Goal: Task Accomplishment & Management: Manage account settings

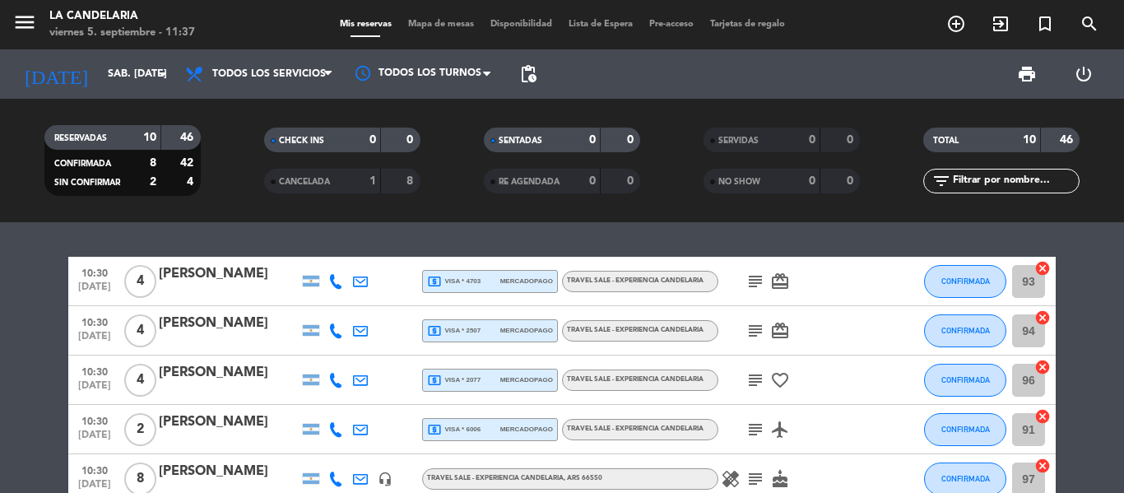
scroll to position [262, 0]
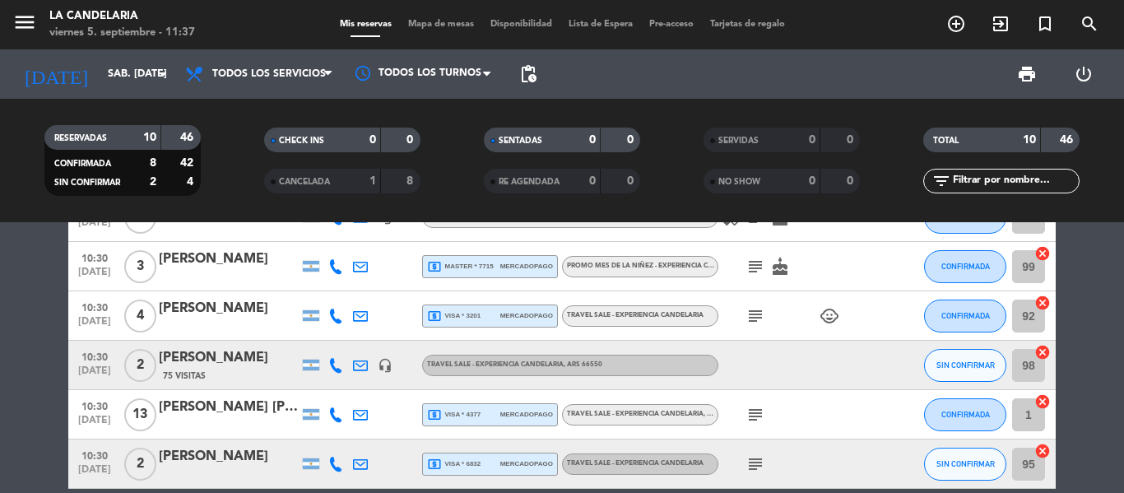
click at [238, 352] on div "LUCIANO VARRASSO" at bounding box center [229, 357] width 140 height 21
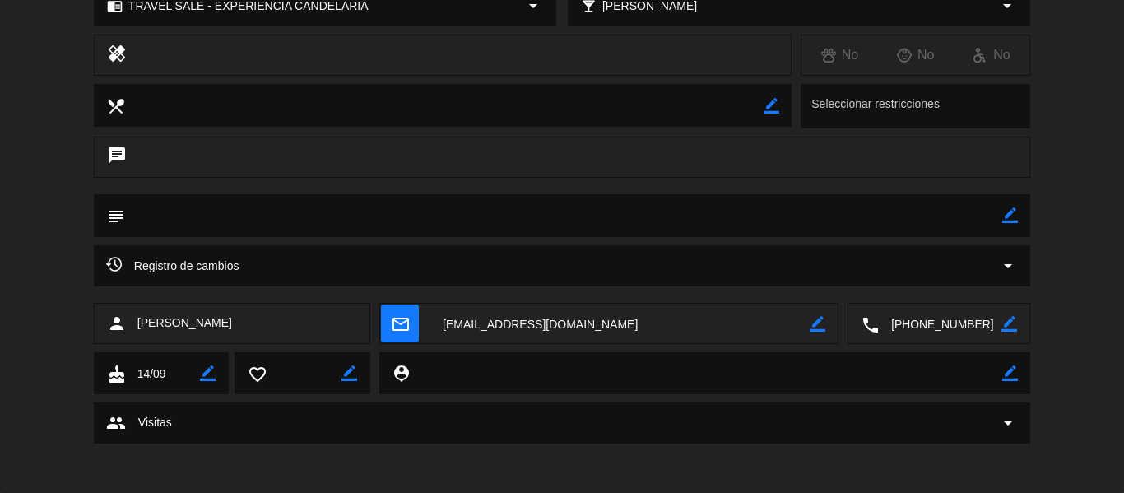
click at [539, 270] on div "Registro de cambios arrow_drop_down" at bounding box center [561, 266] width 911 height 20
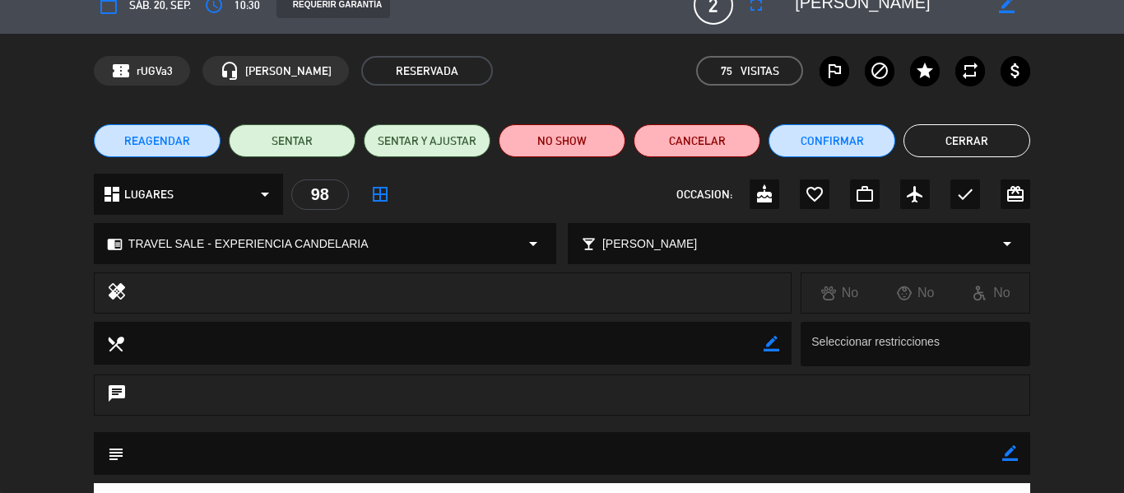
scroll to position [0, 0]
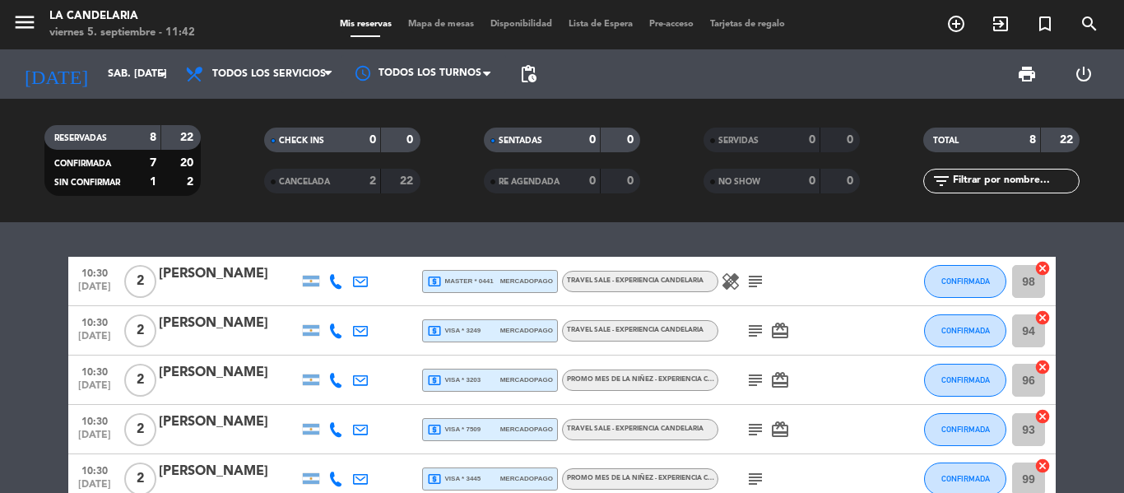
click at [177, 277] on div "[PERSON_NAME]" at bounding box center [229, 273] width 140 height 21
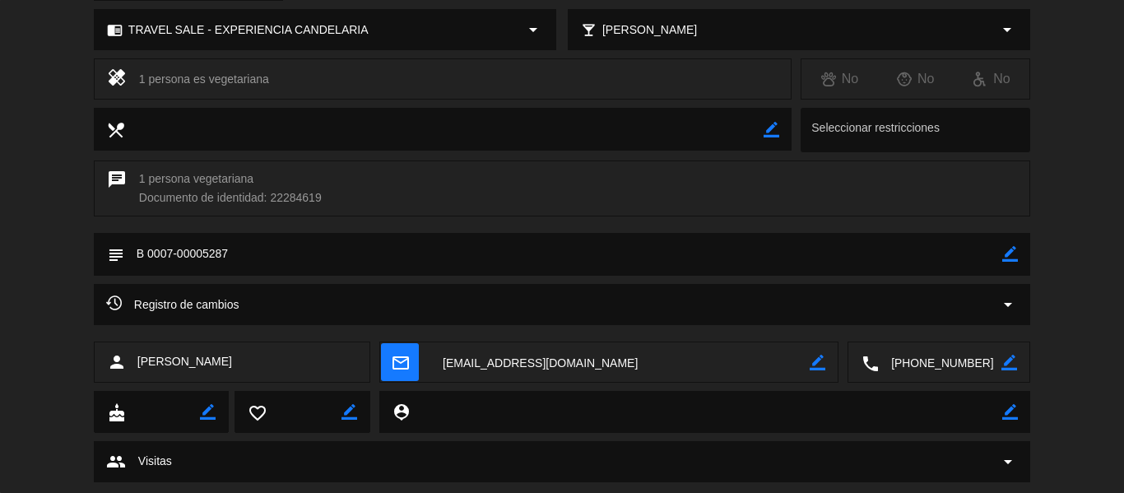
scroll to position [247, 0]
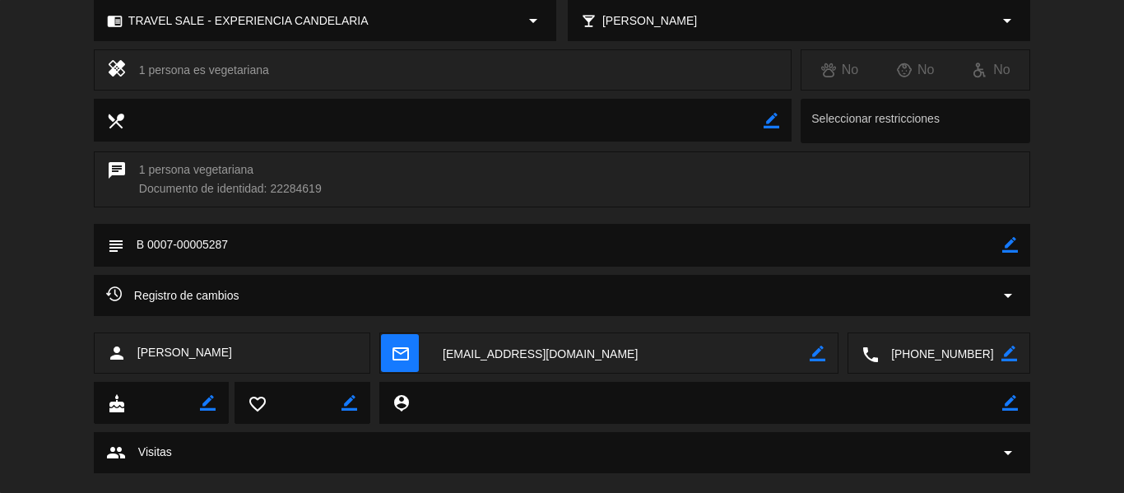
click at [512, 357] on textarea at bounding box center [619, 353] width 379 height 41
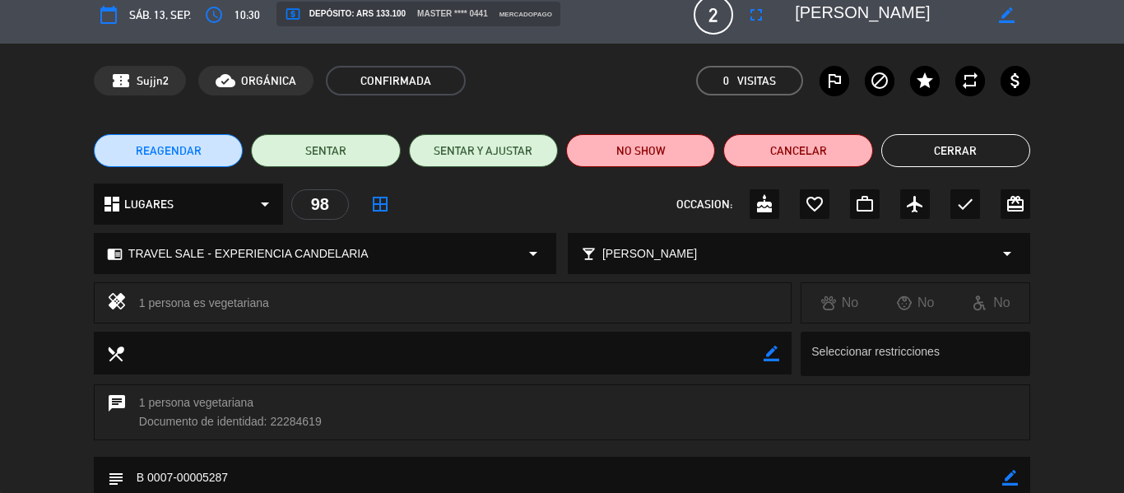
scroll to position [0, 0]
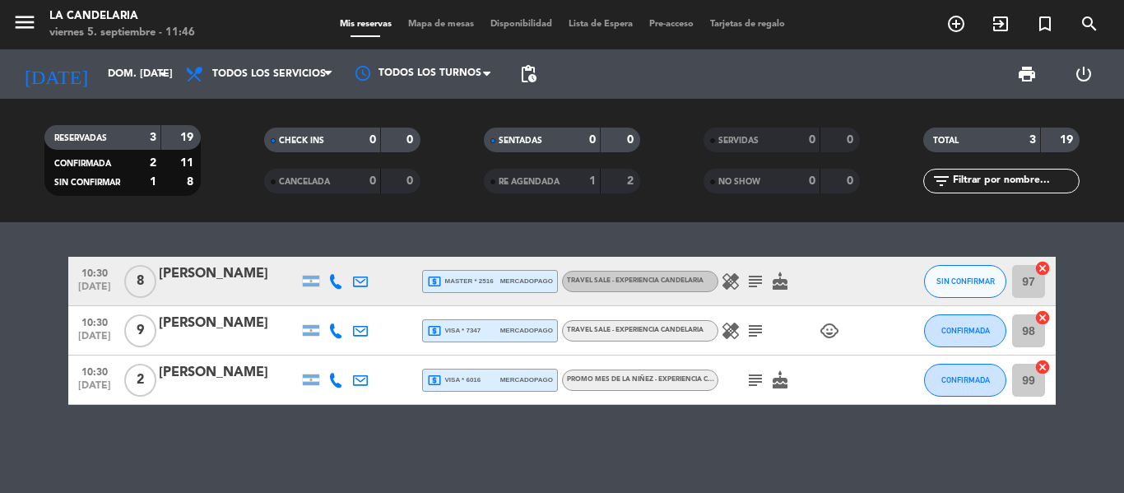
click at [208, 272] on div "Ariana baez" at bounding box center [229, 273] width 140 height 21
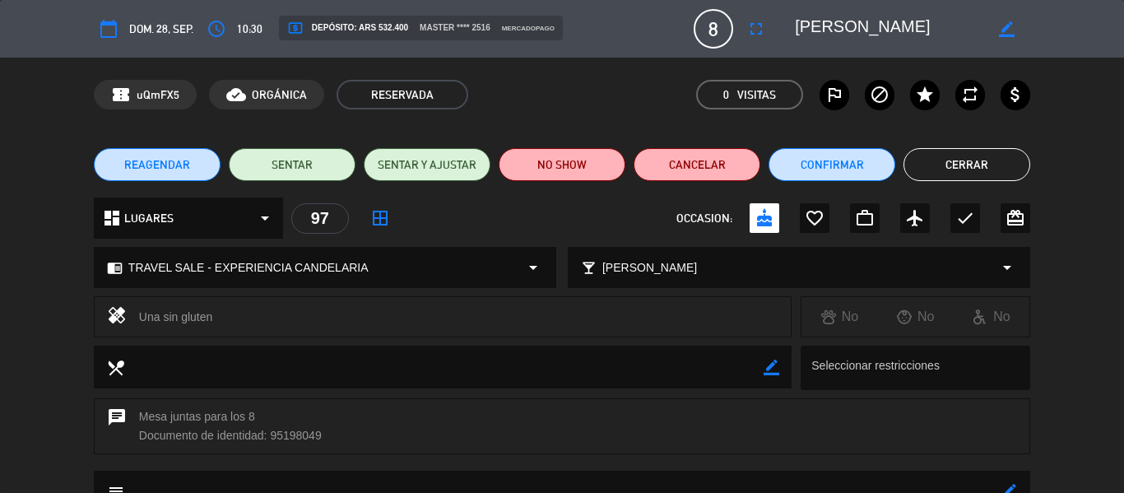
scroll to position [227, 0]
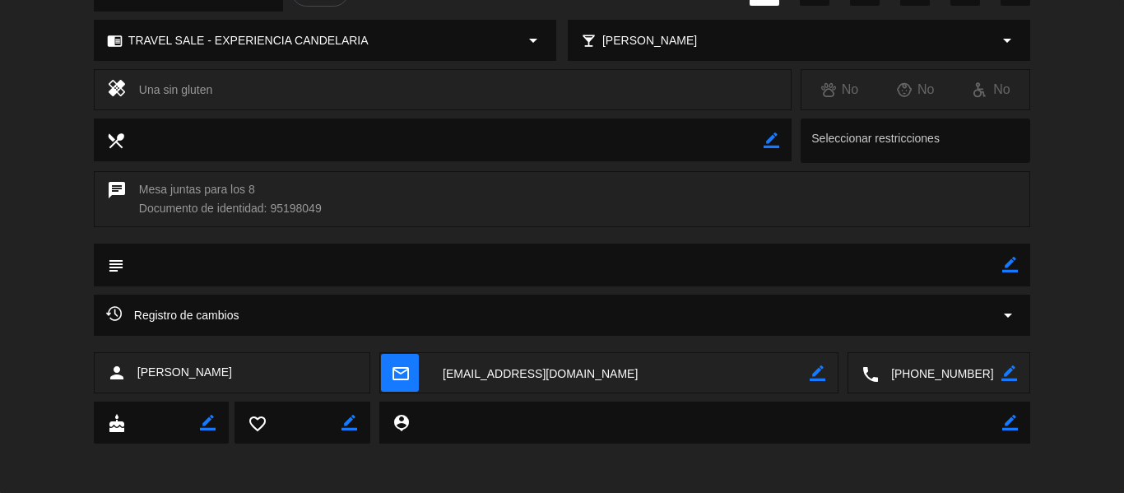
click at [557, 373] on textarea at bounding box center [619, 373] width 379 height 41
